Goal: Transaction & Acquisition: Purchase product/service

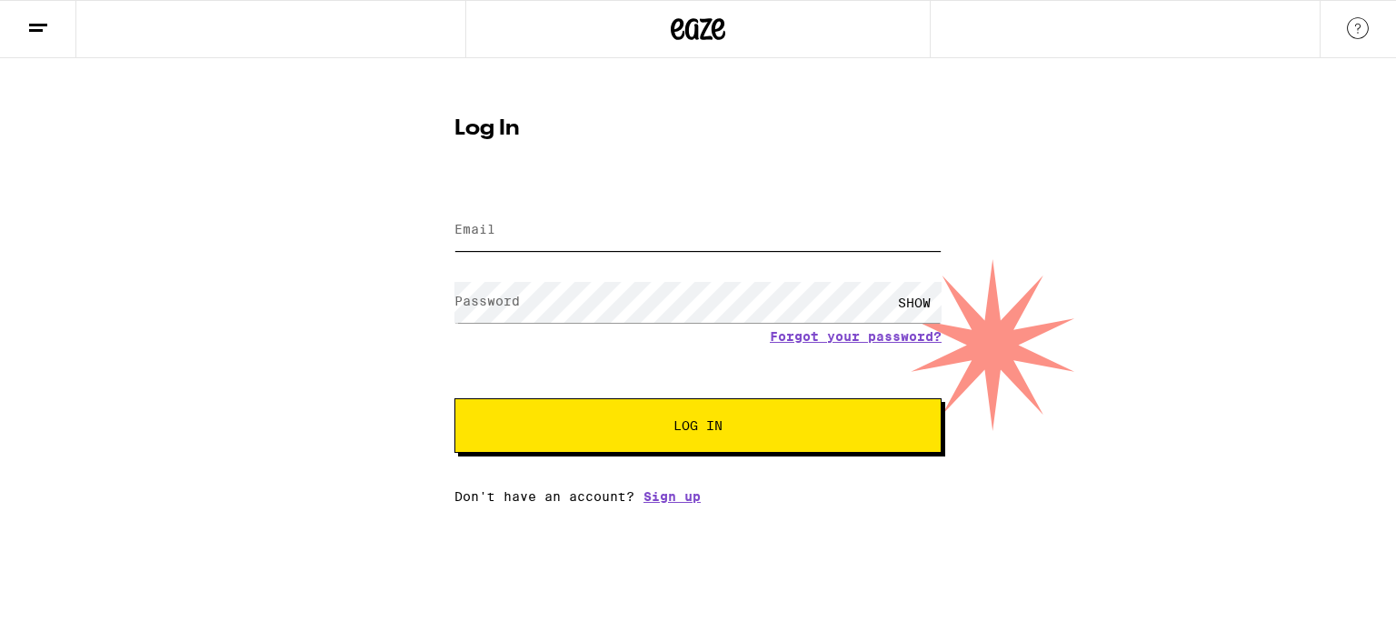
click at [507, 244] on input "Email" at bounding box center [697, 230] width 487 height 41
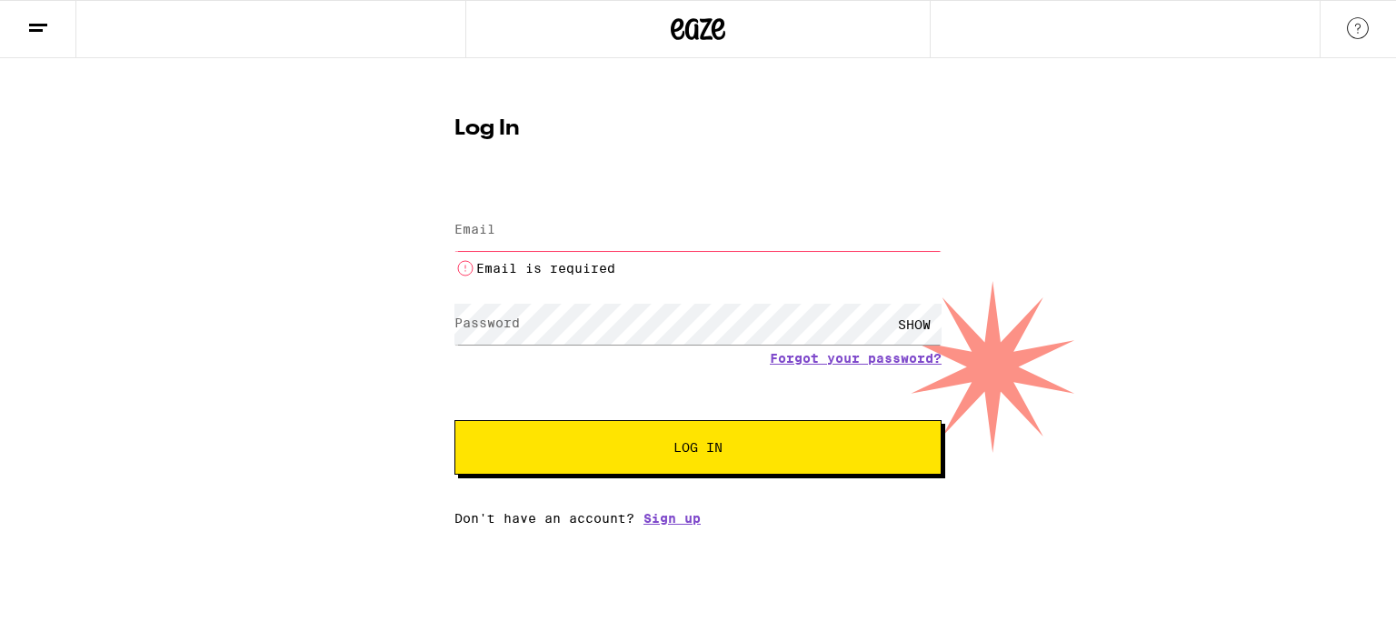
type input "amelder@gmail.com"
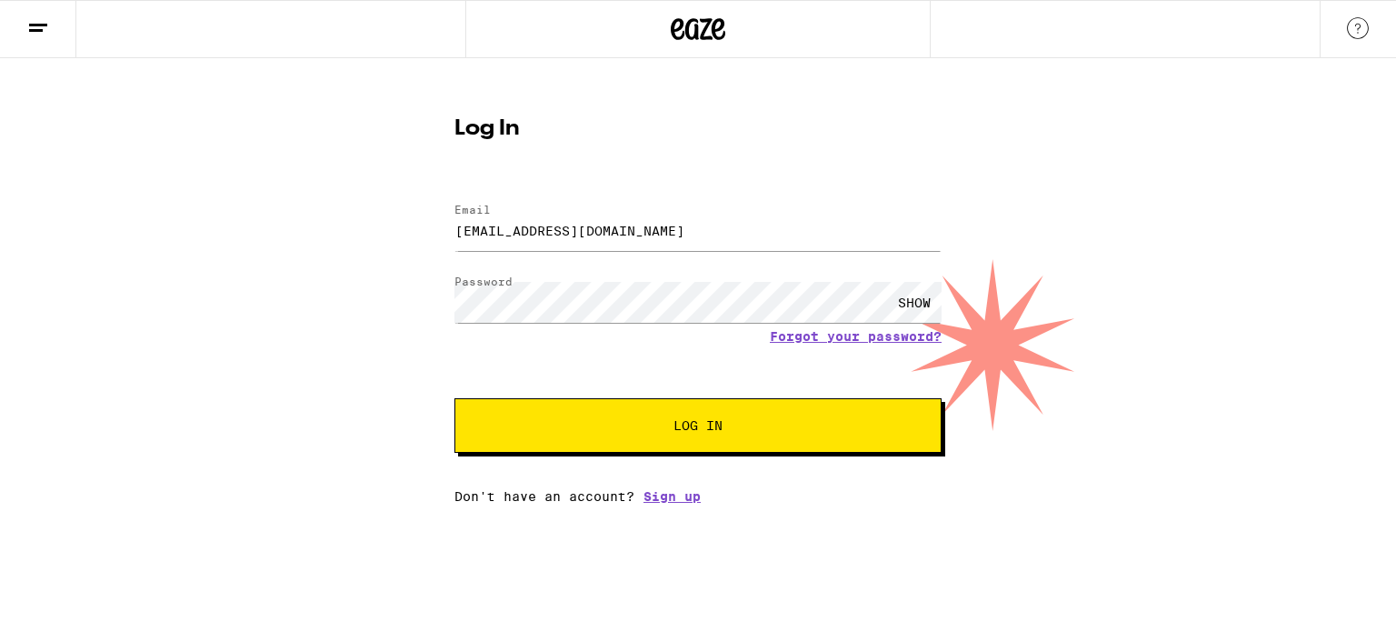
click at [682, 432] on span "Log In" at bounding box center [697, 425] width 49 height 13
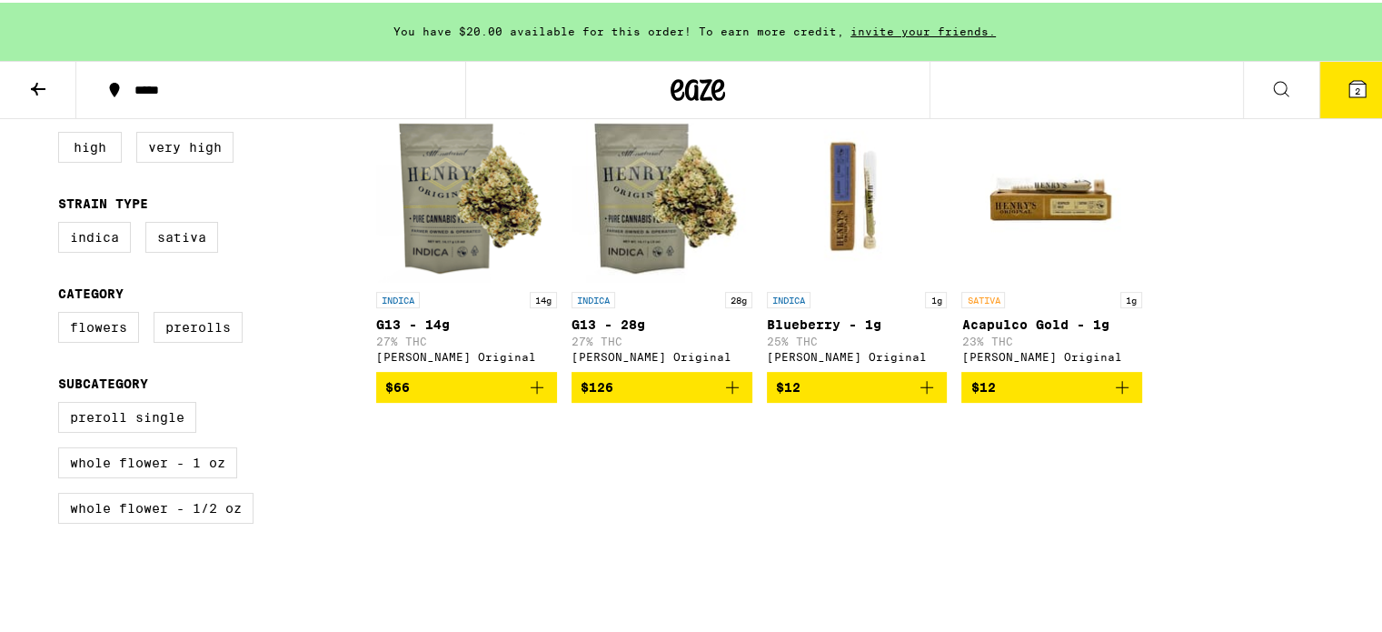
scroll to position [542, 0]
